Goal: Check status: Check status

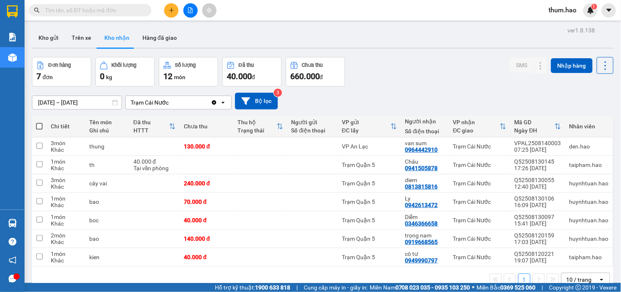
click at [45, 103] on input "[DATE] – [DATE]" at bounding box center [76, 102] width 89 height 13
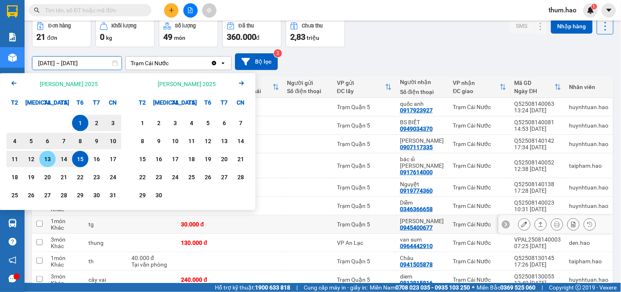
scroll to position [73, 0]
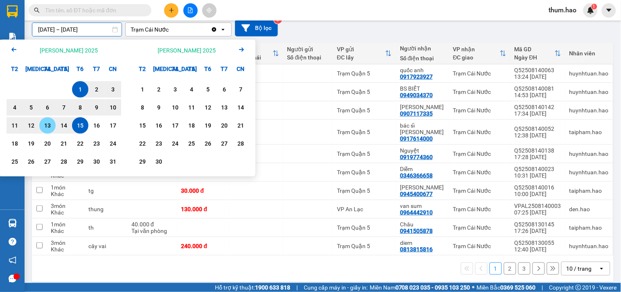
click at [505, 262] on button "2" at bounding box center [510, 268] width 12 height 12
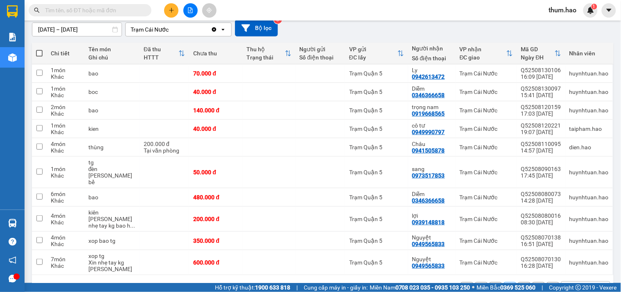
scroll to position [86, 0]
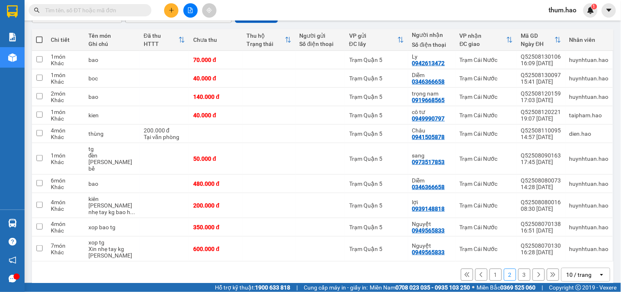
click at [519, 268] on button "3" at bounding box center [525, 274] width 12 height 12
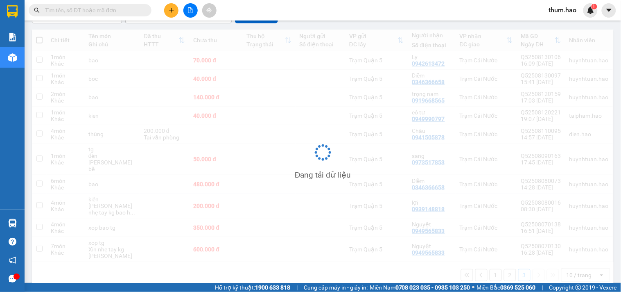
scroll to position [38, 0]
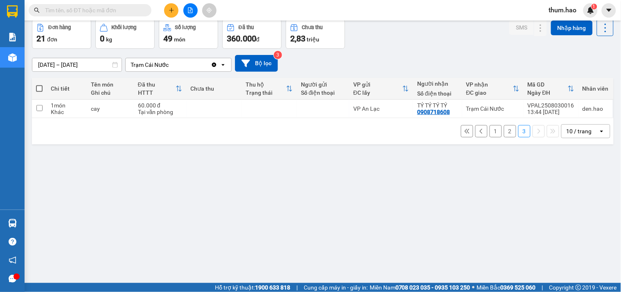
click at [465, 131] on icon at bounding box center [468, 131] width 6 height 6
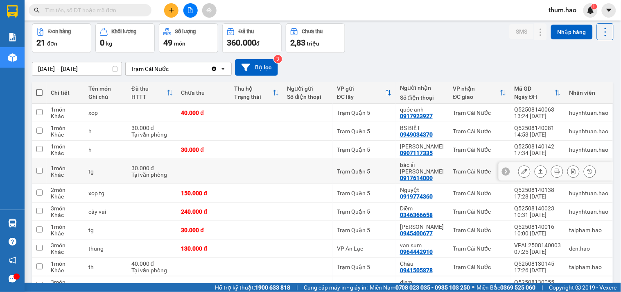
scroll to position [73, 0]
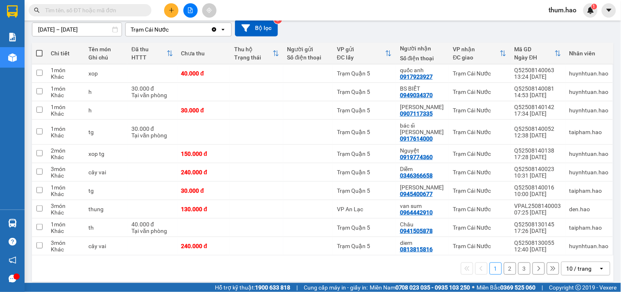
click at [504, 262] on button "2" at bounding box center [510, 268] width 12 height 12
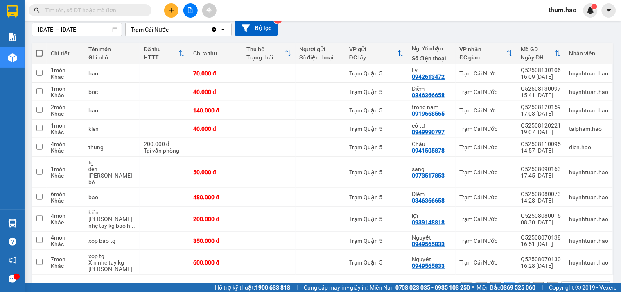
click at [519, 282] on button "3" at bounding box center [525, 288] width 12 height 12
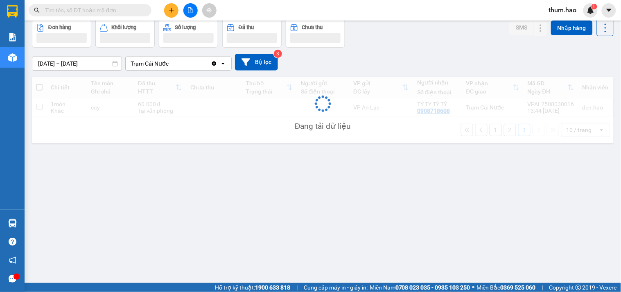
scroll to position [38, 0]
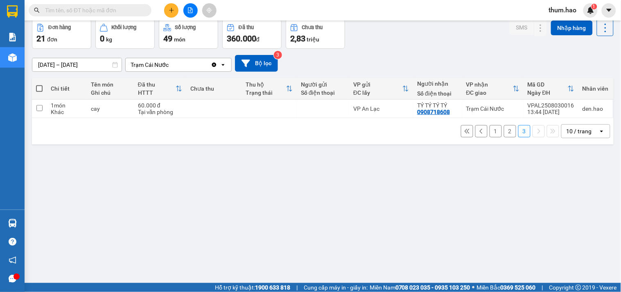
click at [465, 132] on icon at bounding box center [468, 131] width 6 height 6
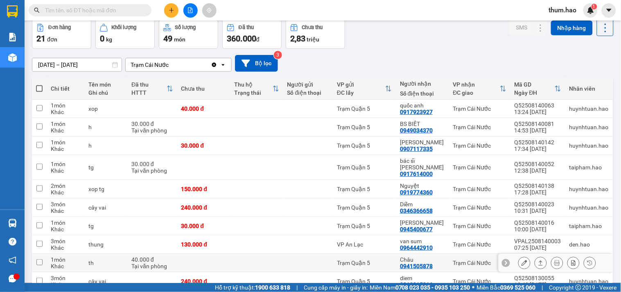
scroll to position [73, 0]
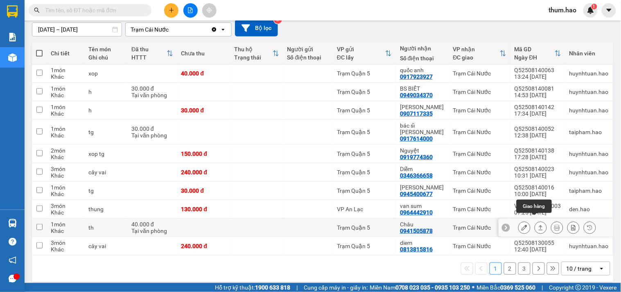
click at [539, 225] on icon at bounding box center [541, 227] width 5 height 5
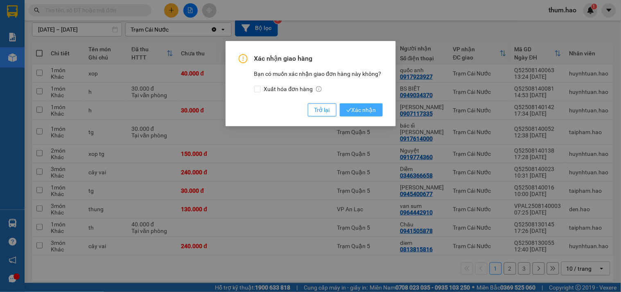
click at [368, 112] on span "Xác nhận" at bounding box center [362, 109] width 30 height 9
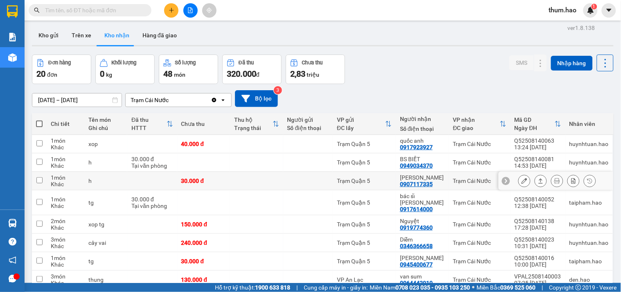
scroll to position [0, 0]
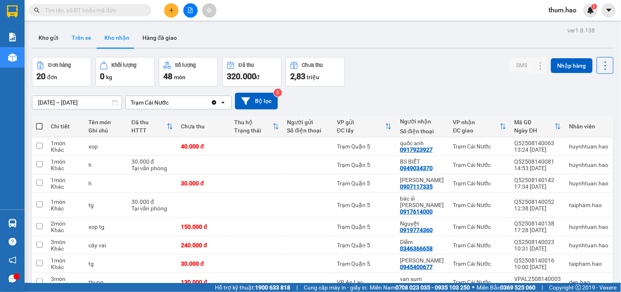
click at [81, 44] on button "Trên xe" at bounding box center [81, 38] width 33 height 20
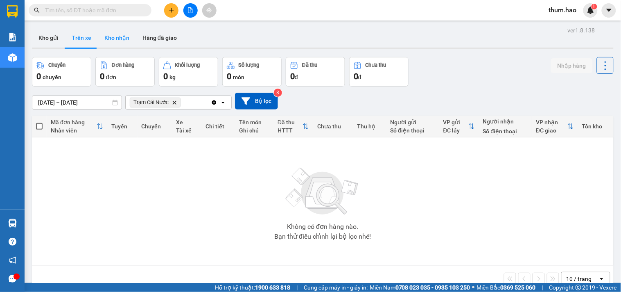
click at [105, 38] on button "Kho nhận" at bounding box center [117, 38] width 38 height 20
type input "[DATE] – [DATE]"
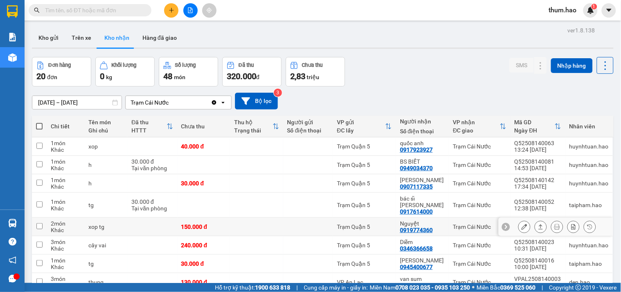
scroll to position [45, 0]
